Goal: Task Accomplishment & Management: Use online tool/utility

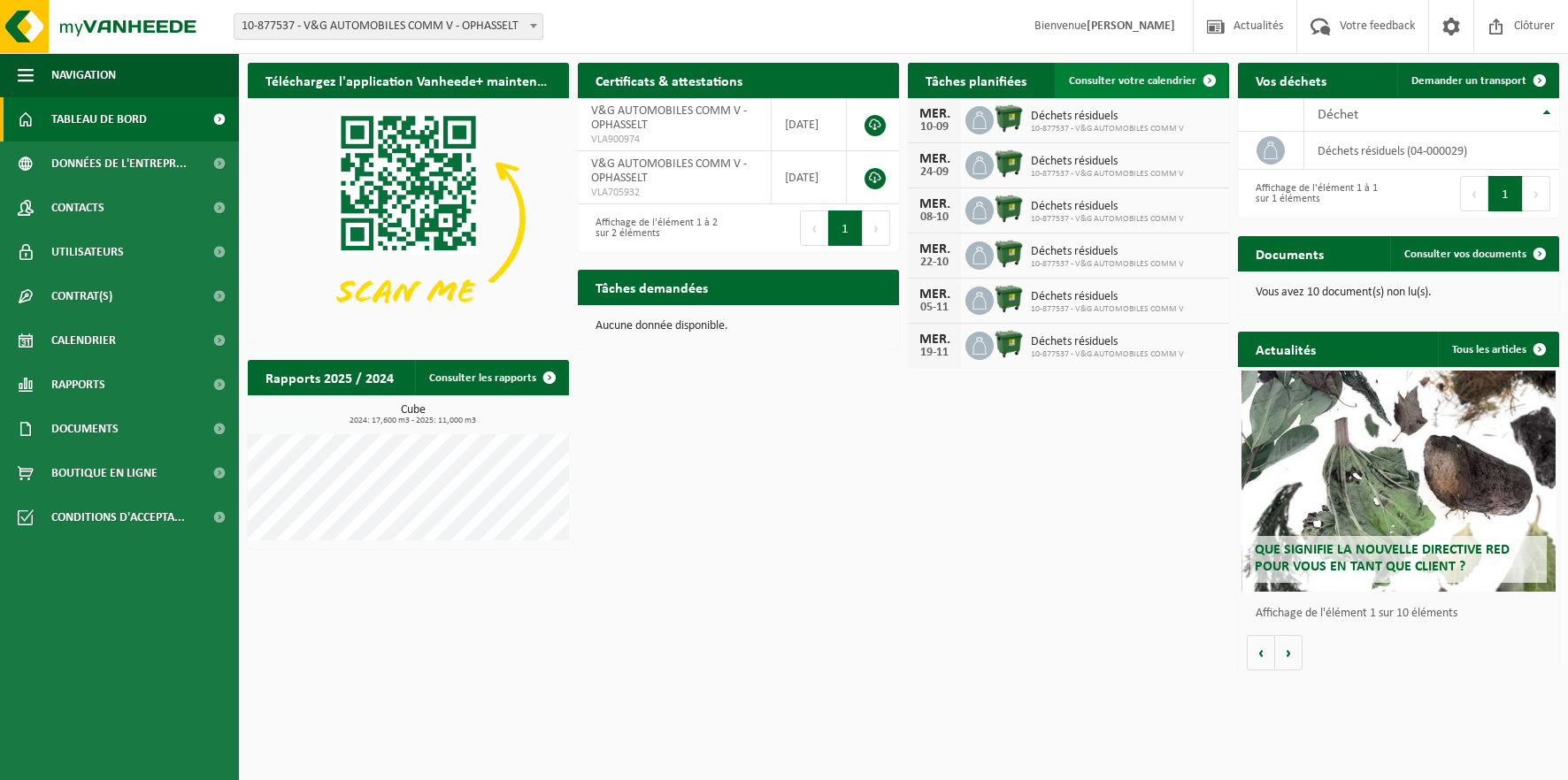
click at [1149, 73] on link "Consulter votre calendrier" at bounding box center [1141, 80] width 172 height 35
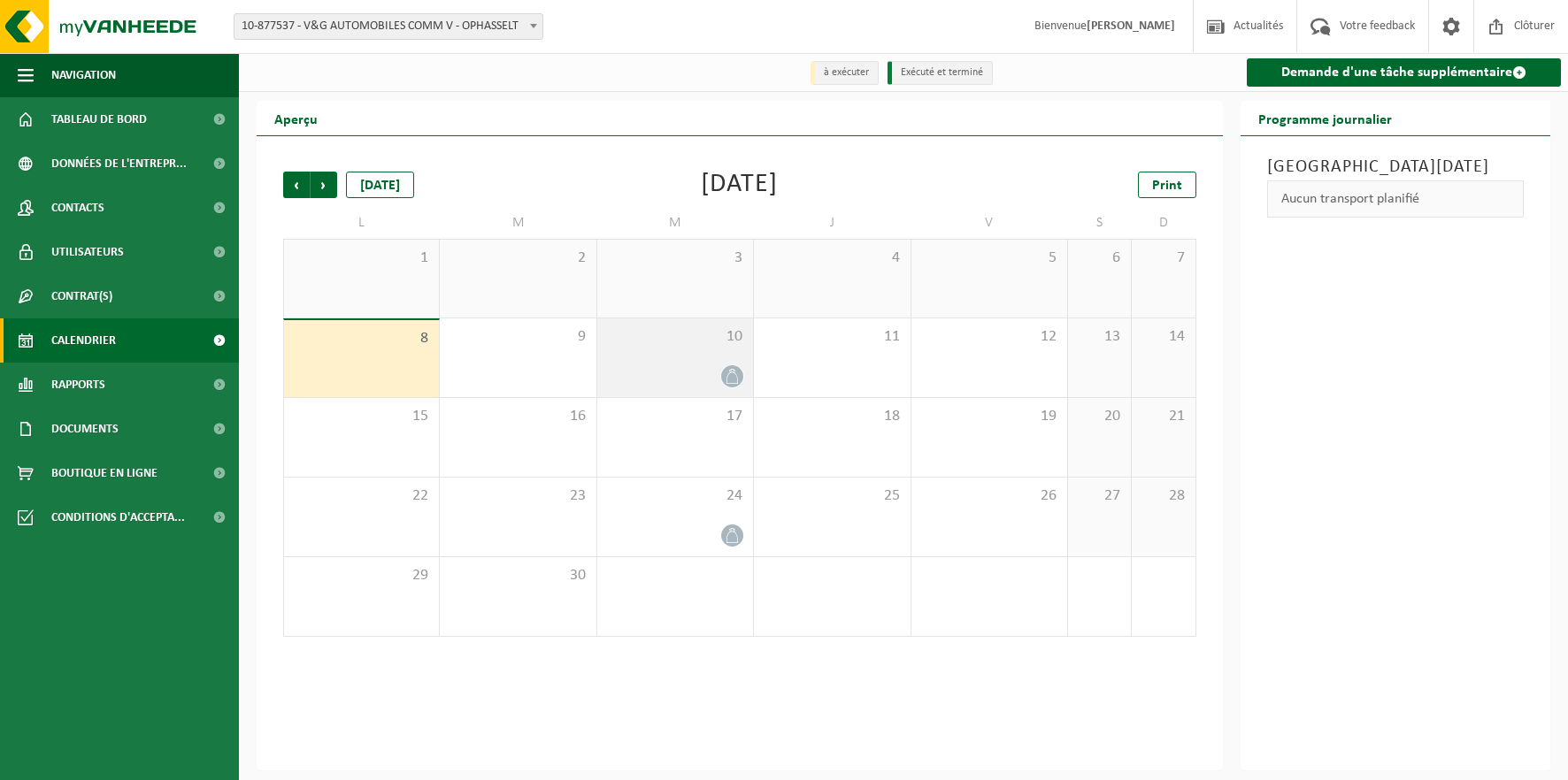
click at [702, 347] on div "10" at bounding box center [674, 357] width 156 height 78
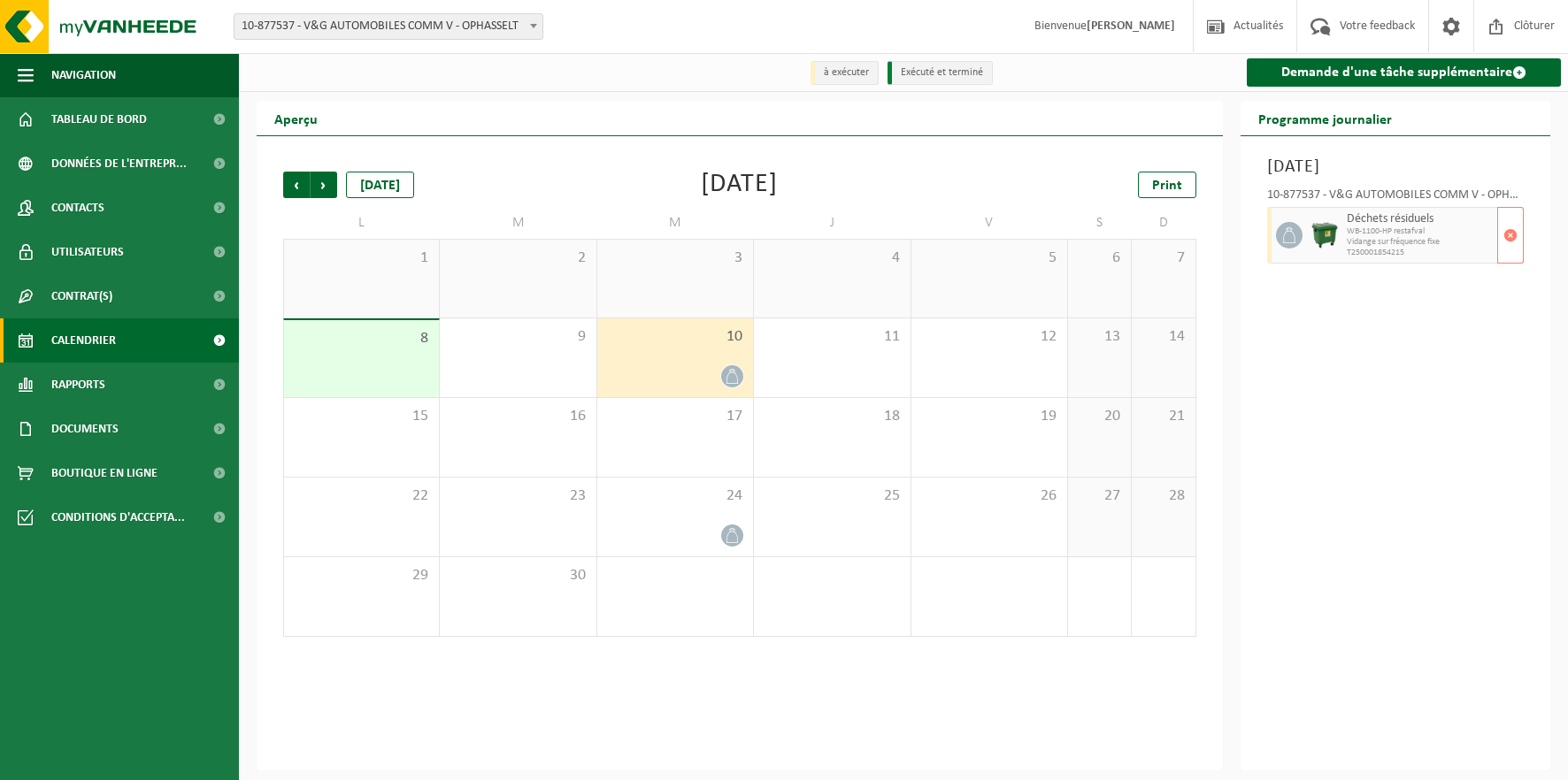
click at [1417, 248] on span "T250001854215" at bounding box center [1420, 253] width 146 height 11
click at [1511, 236] on span "button" at bounding box center [1510, 235] width 14 height 35
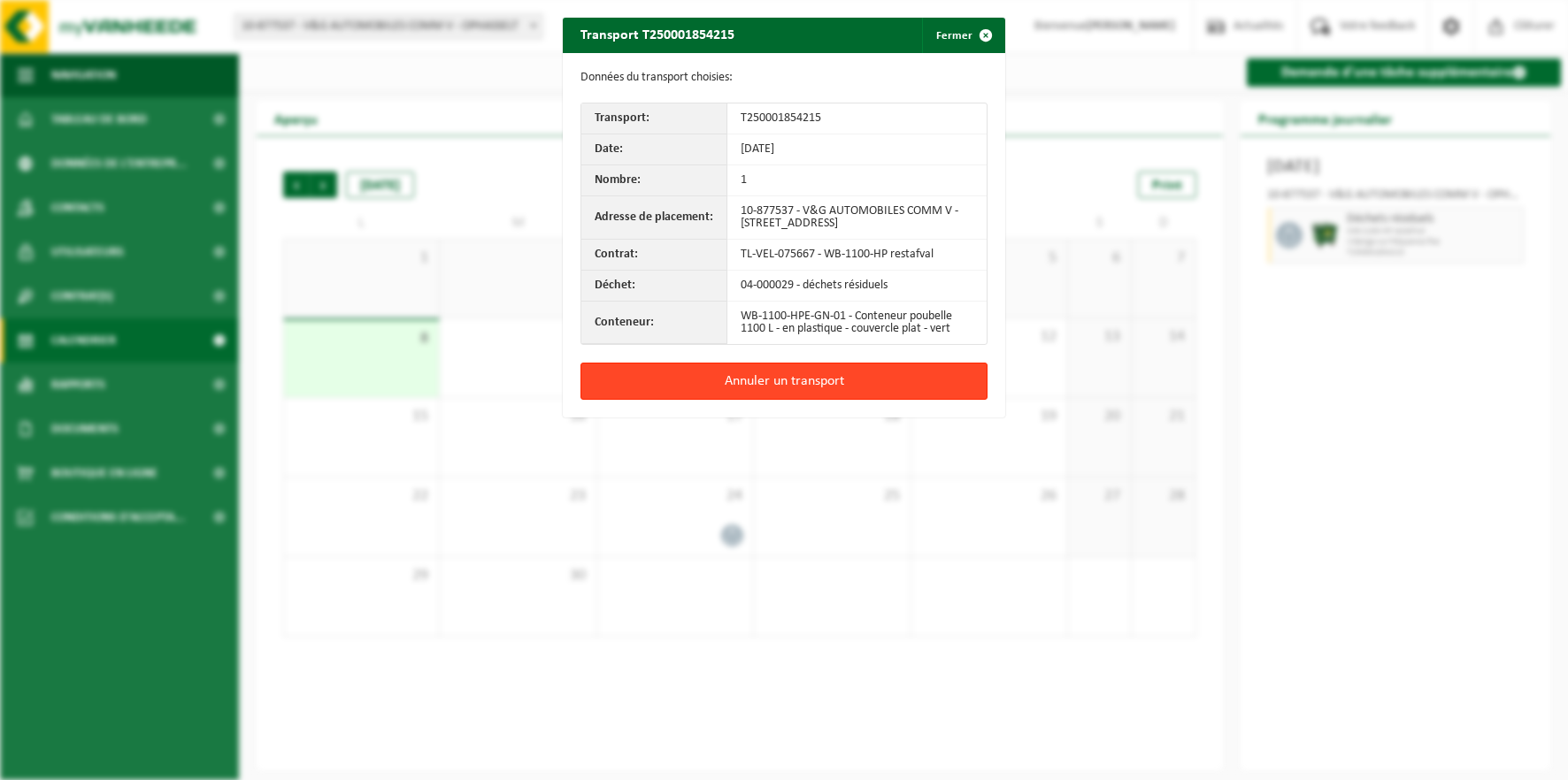
click at [787, 378] on button "Annuler un transport" at bounding box center [784, 381] width 407 height 37
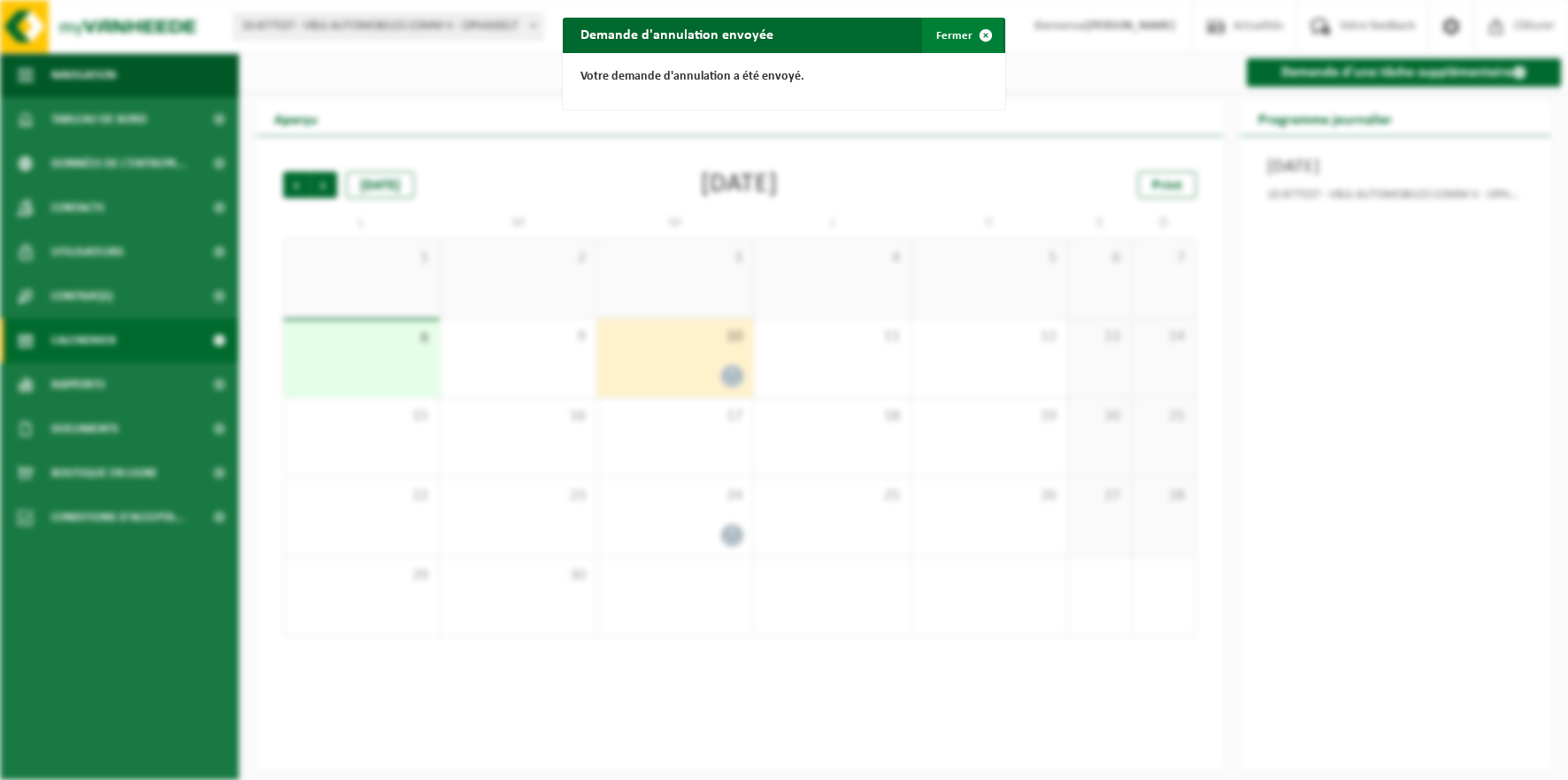
click at [970, 32] on span "button" at bounding box center [986, 35] width 35 height 35
